Goal: Information Seeking & Learning: Compare options

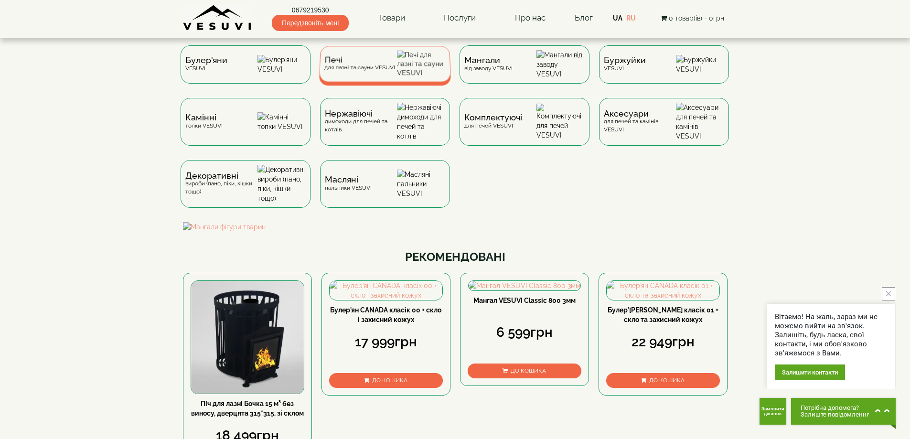
click at [356, 71] on div "Печі для лазні та сауни VESUVI" at bounding box center [359, 63] width 71 height 15
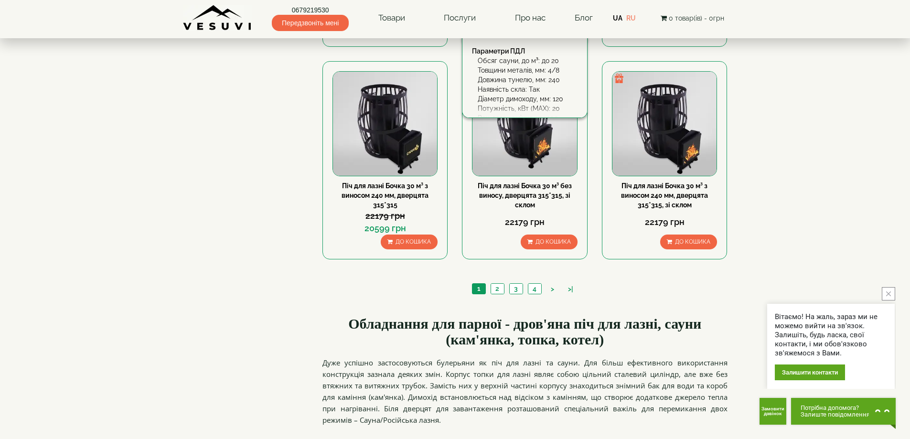
scroll to position [1099, 0]
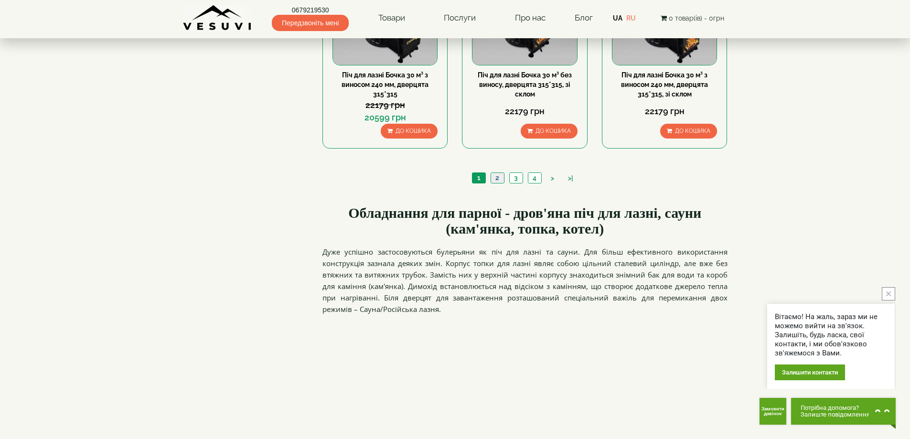
click at [495, 181] on link "2" at bounding box center [497, 178] width 13 height 10
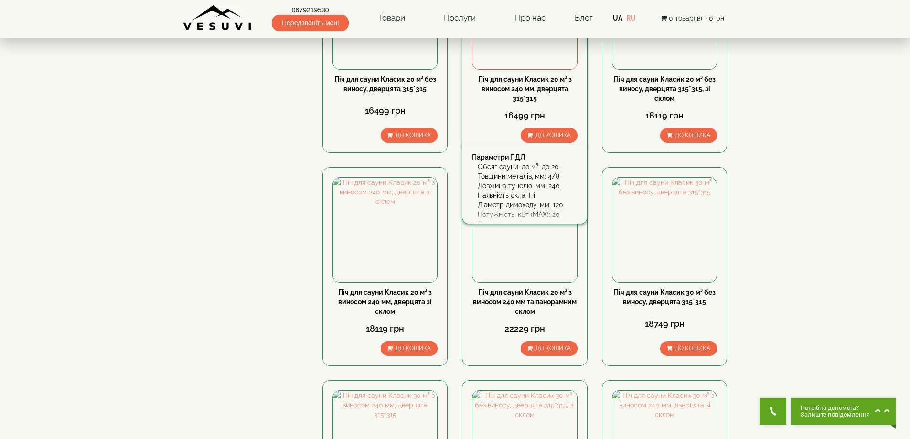
scroll to position [956, 0]
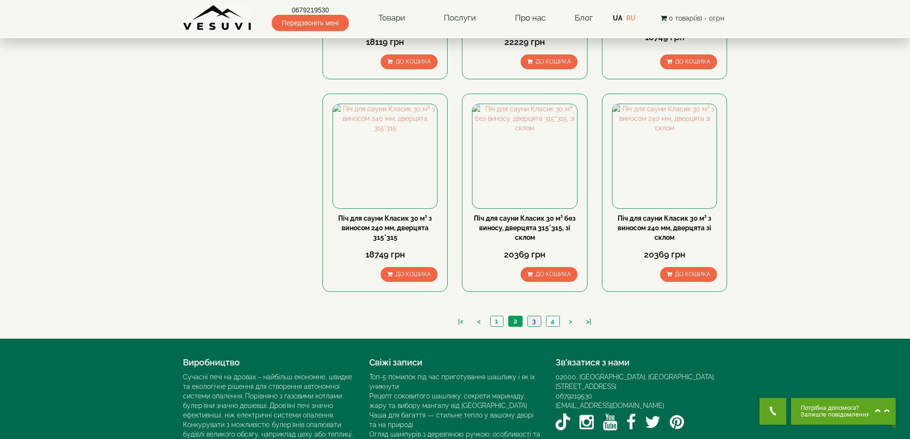
click at [529, 321] on link "3" at bounding box center [534, 321] width 13 height 10
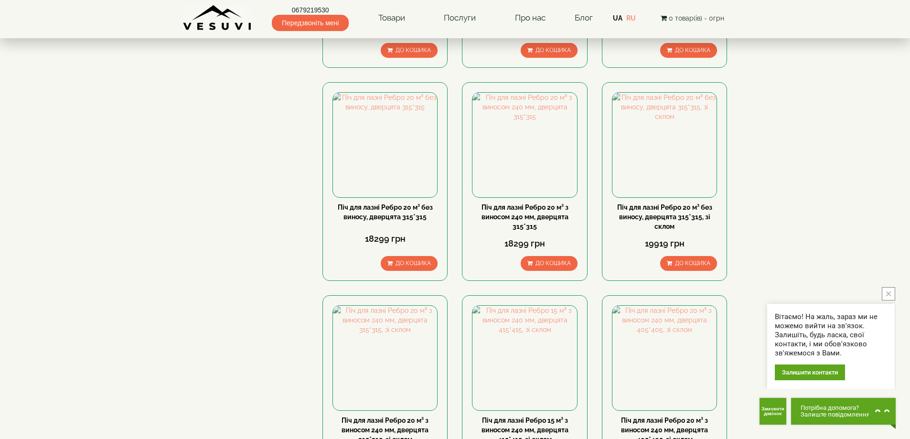
scroll to position [621, 0]
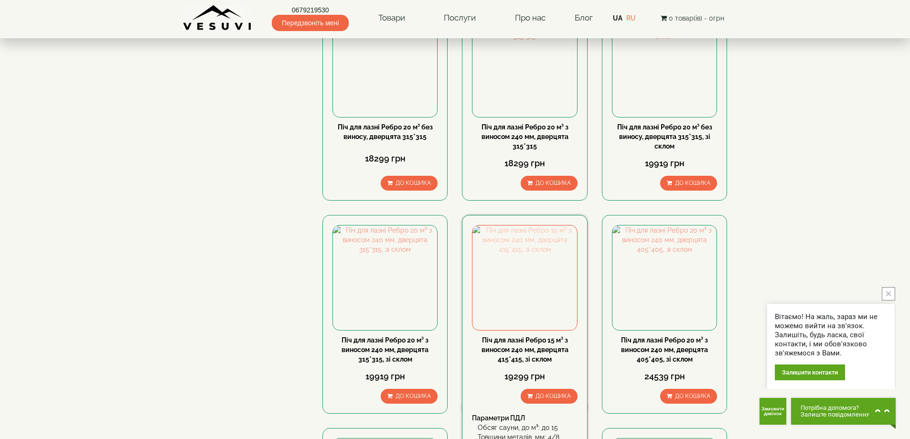
click at [533, 283] on img at bounding box center [525, 278] width 104 height 104
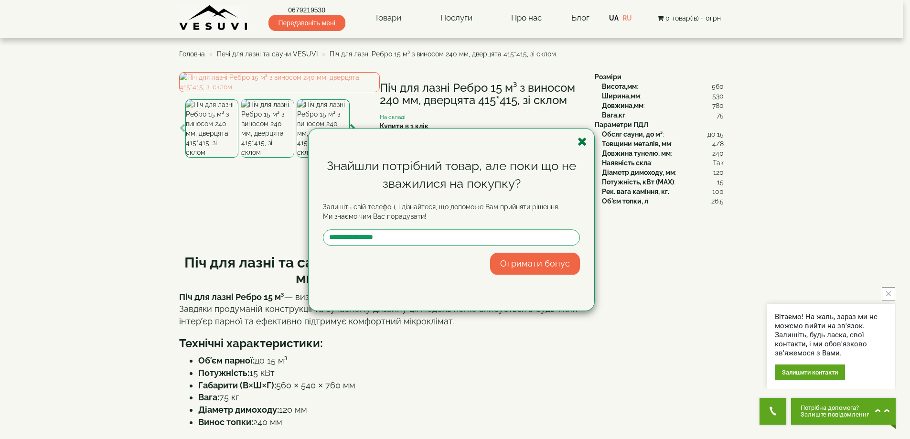
click at [578, 141] on icon "button" at bounding box center [583, 142] width 10 height 12
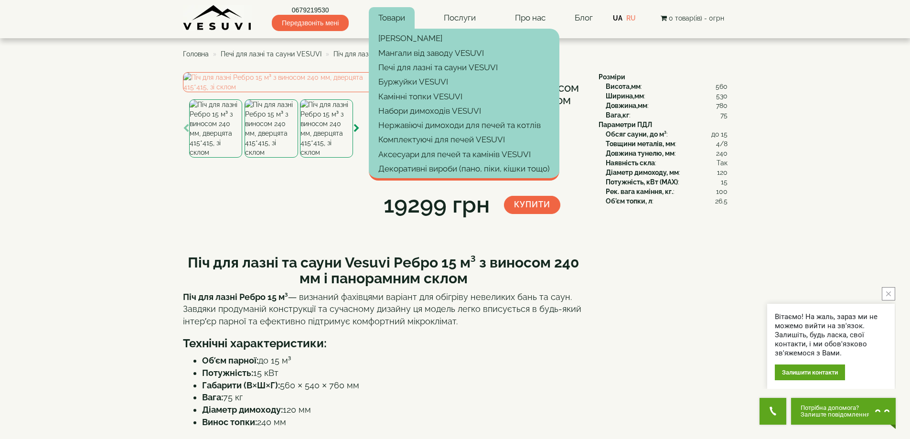
click at [393, 19] on link "Товари" at bounding box center [392, 18] width 46 height 22
click at [397, 36] on link "[PERSON_NAME]" at bounding box center [464, 38] width 191 height 14
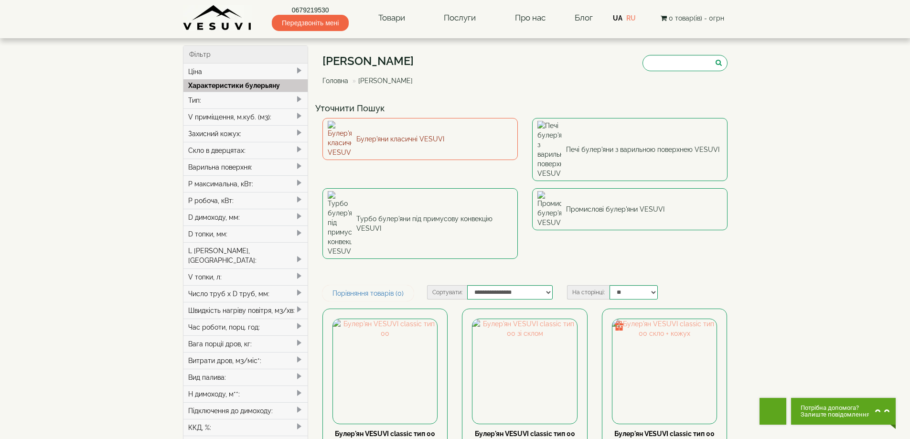
type input "*****"
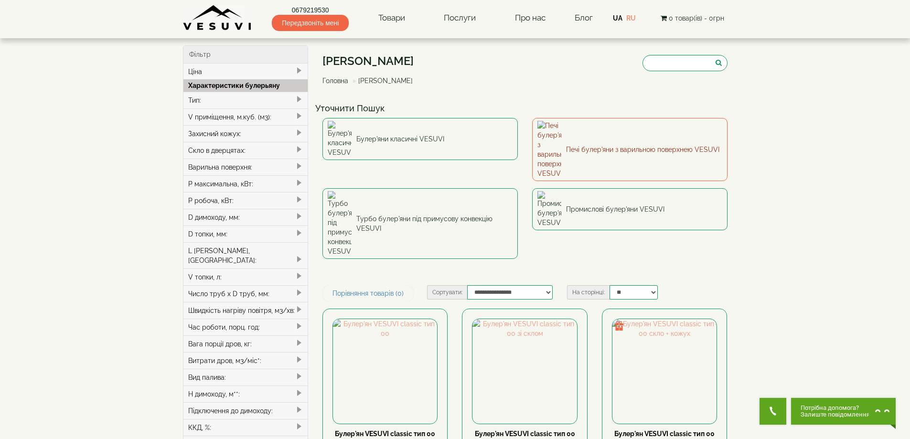
click at [572, 132] on link "Печі булер'яни з варильною поверхнею VESUVI" at bounding box center [629, 149] width 195 height 63
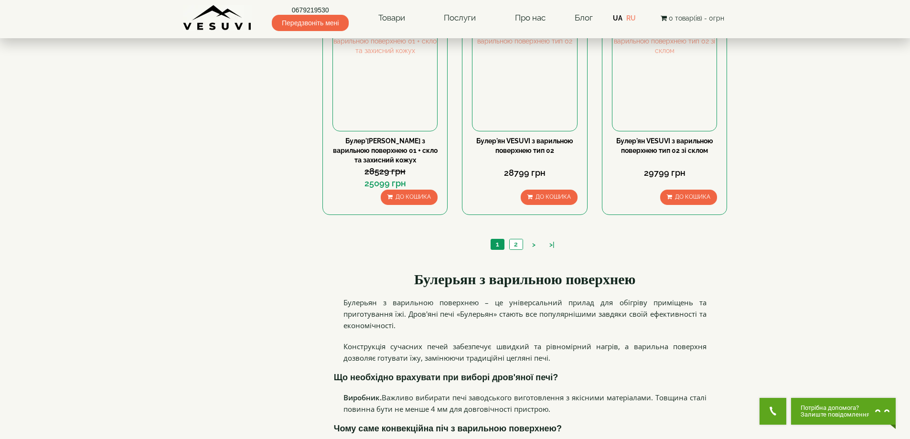
scroll to position [1004, 0]
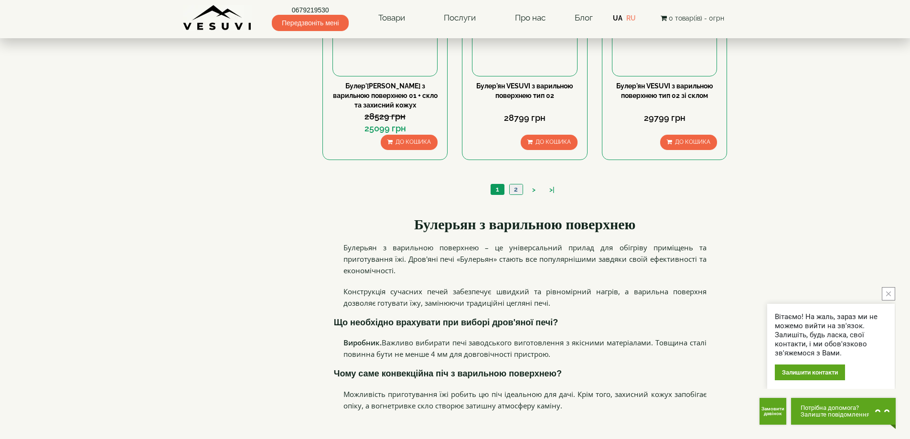
click at [516, 187] on link "2" at bounding box center [515, 189] width 13 height 10
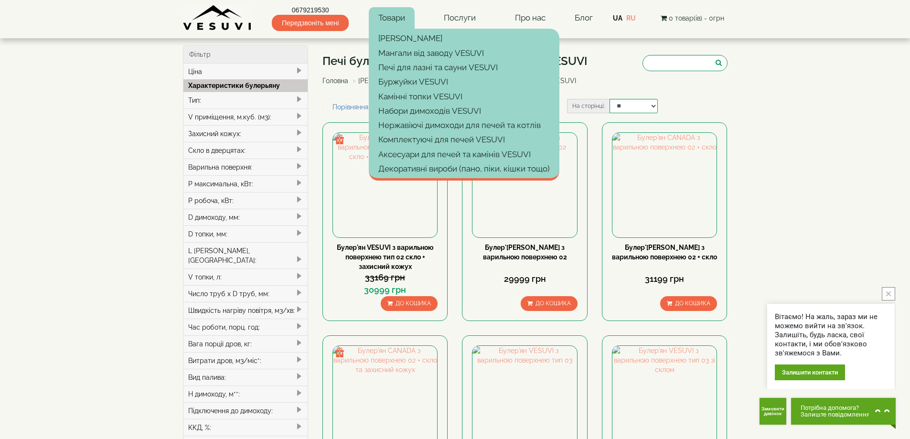
click at [391, 21] on link "Товари" at bounding box center [392, 18] width 46 height 22
click at [393, 34] on link "[PERSON_NAME]" at bounding box center [464, 38] width 191 height 14
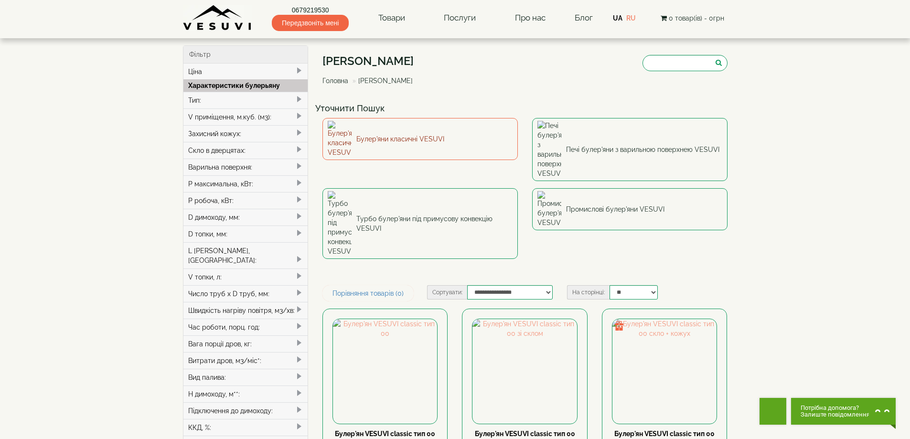
click at [411, 136] on link "Булер'яни класичні VESUVI" at bounding box center [420, 139] width 195 height 42
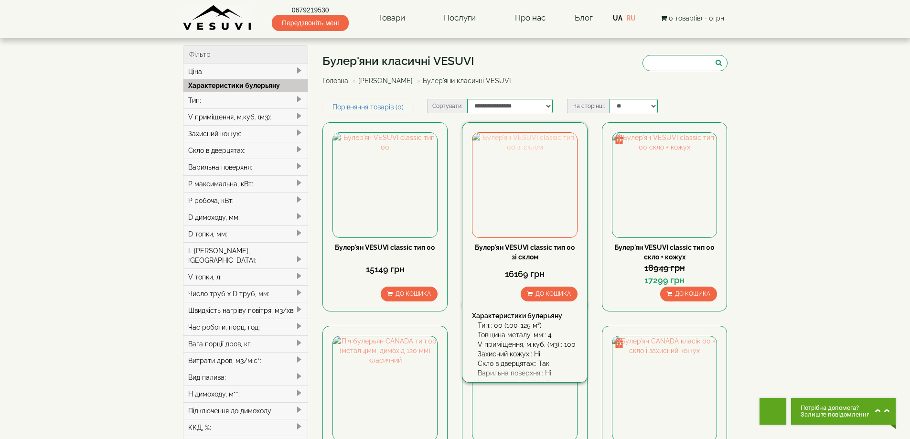
click at [503, 183] on img at bounding box center [525, 185] width 104 height 104
